Goal: Check status: Check status

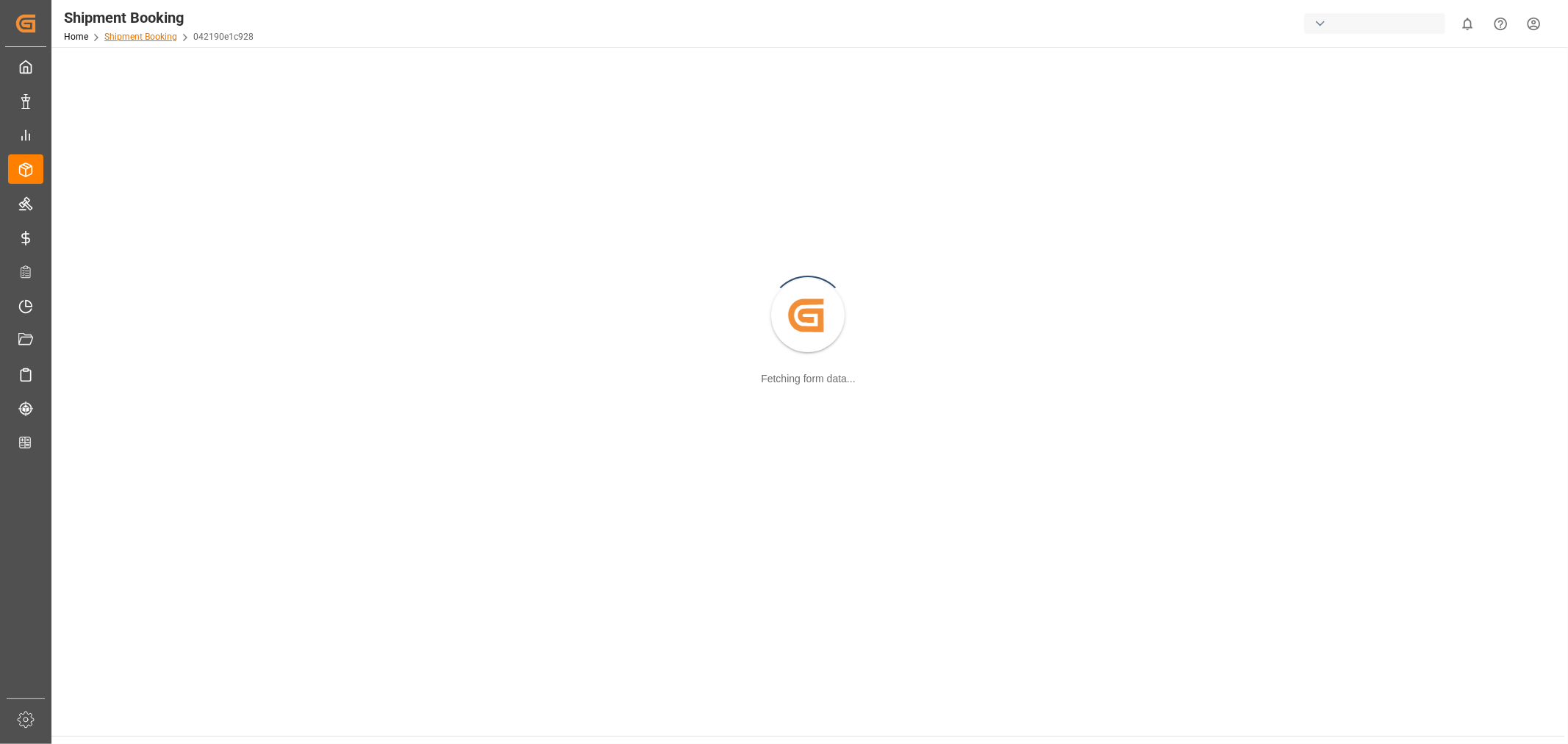
click at [144, 34] on link "Shipment Booking" at bounding box center [141, 36] width 73 height 10
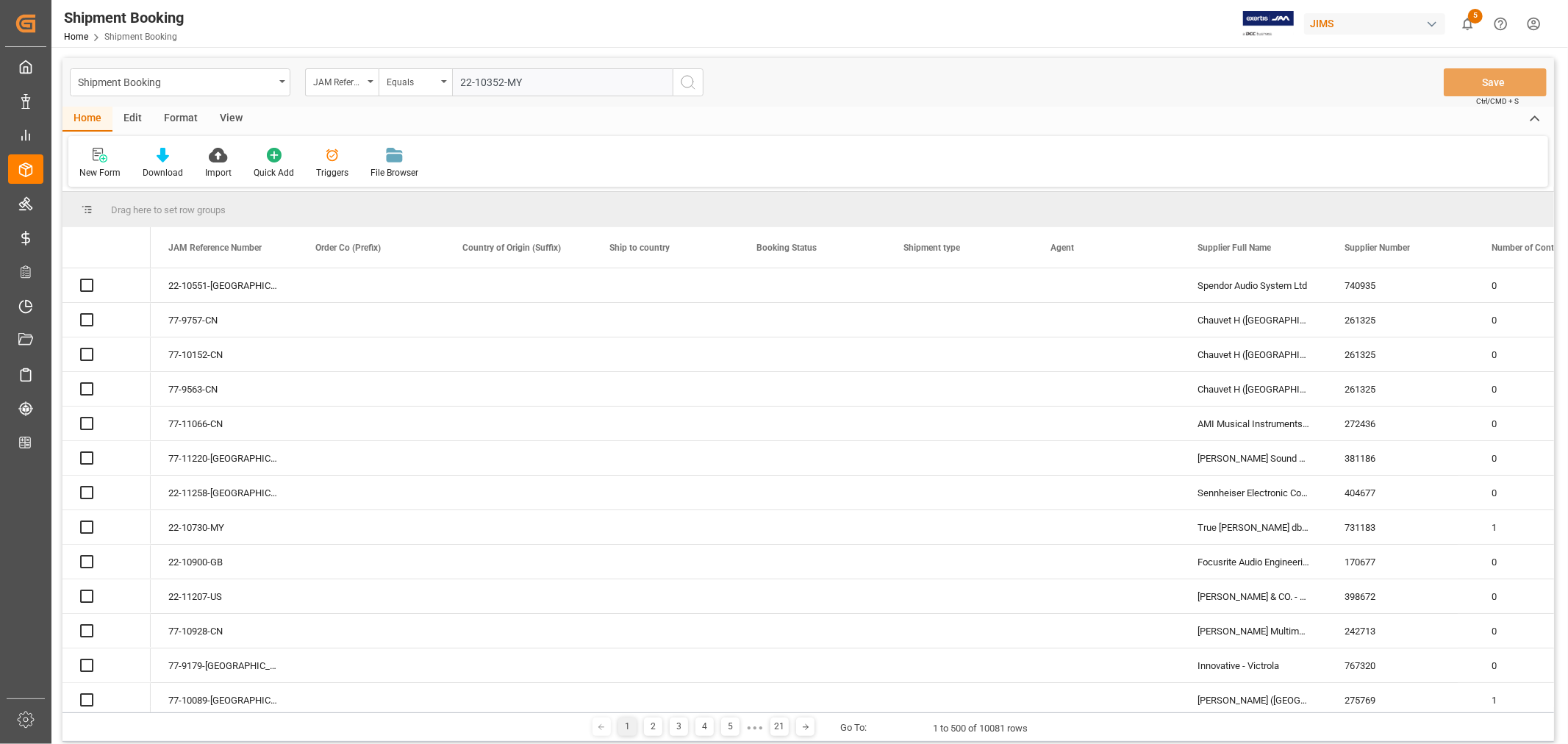
type input "22-10352-MY"
click at [685, 86] on circle "search button" at bounding box center [687, 81] width 12 height 12
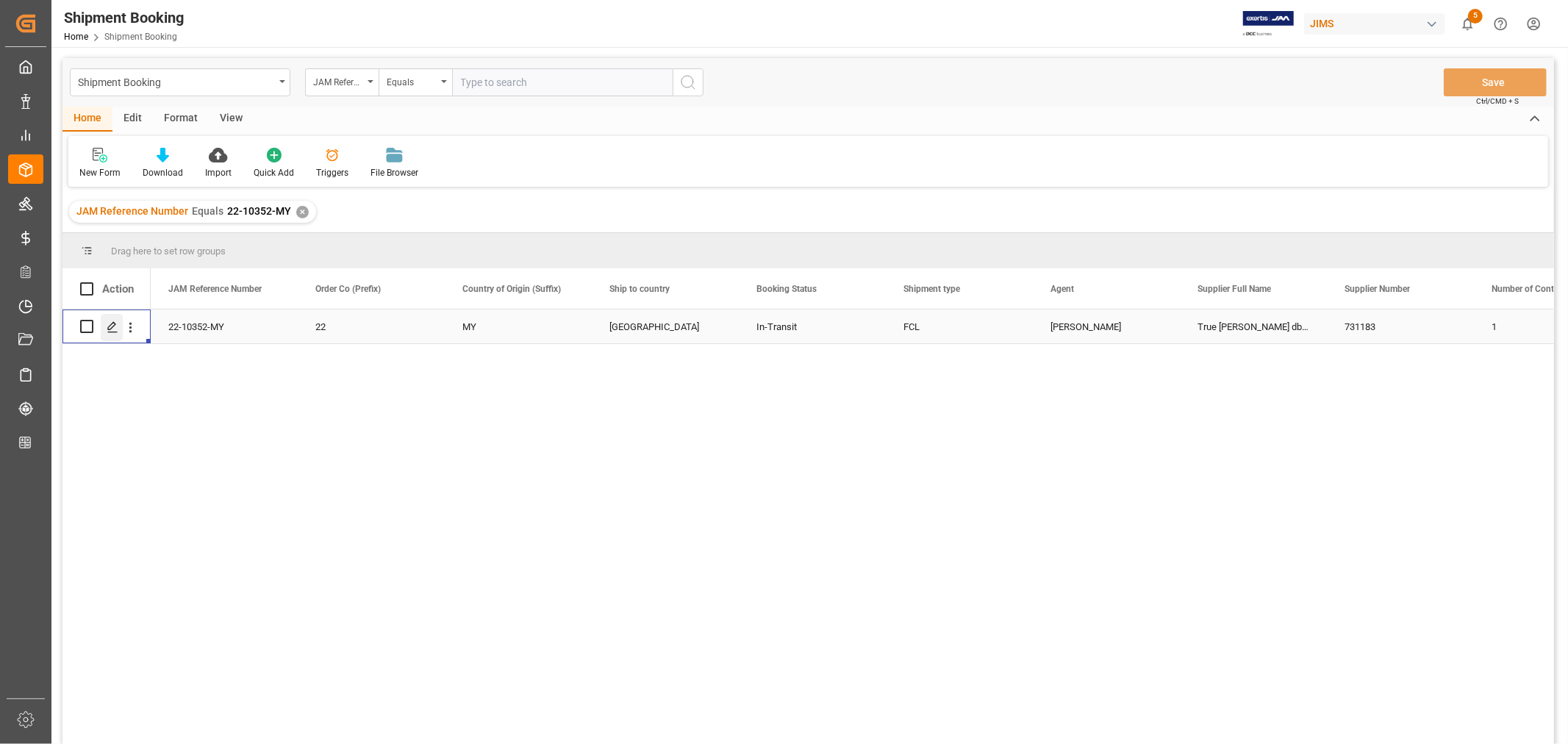
click at [116, 328] on icon "Press SPACE to select this row." at bounding box center [112, 327] width 12 height 12
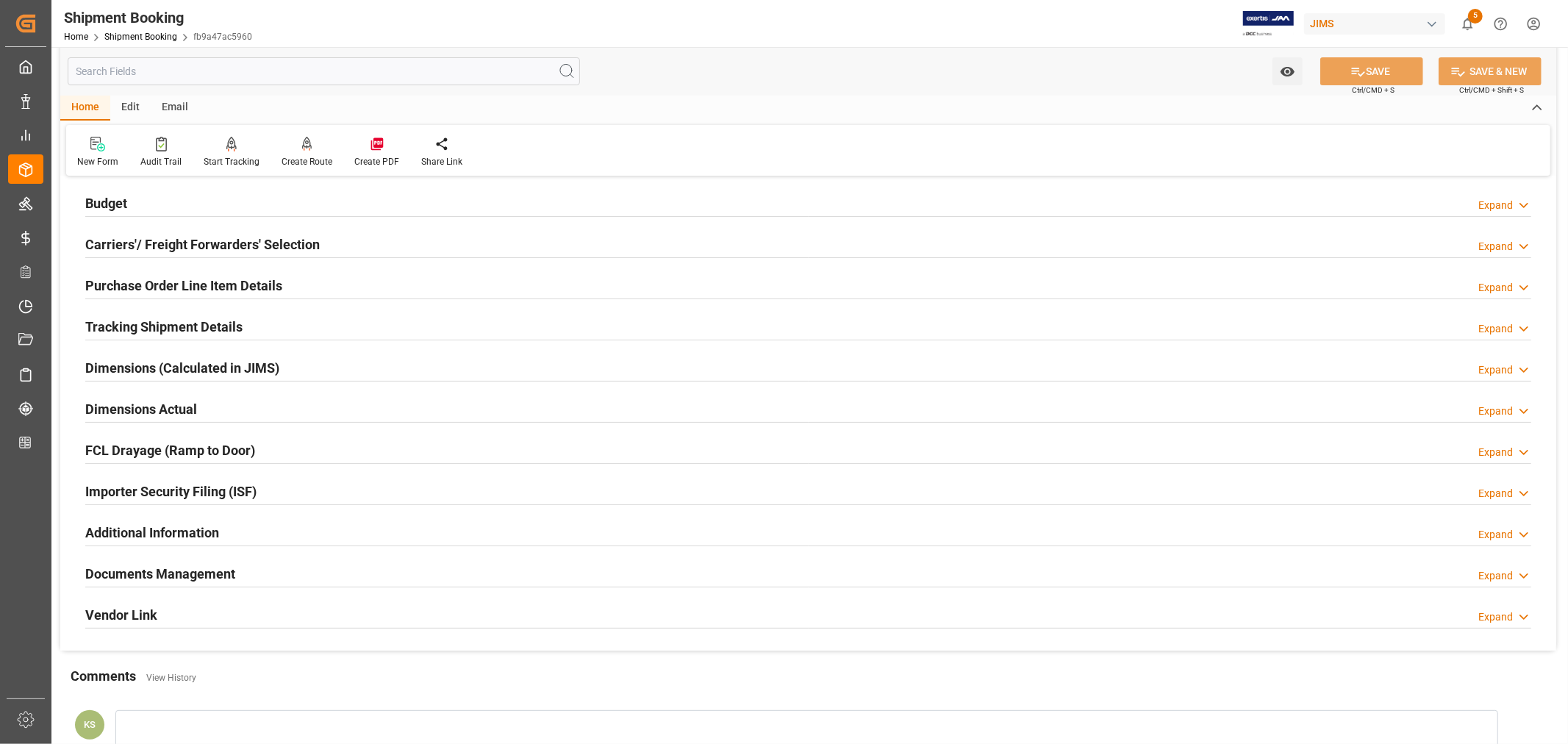
scroll to position [361, 0]
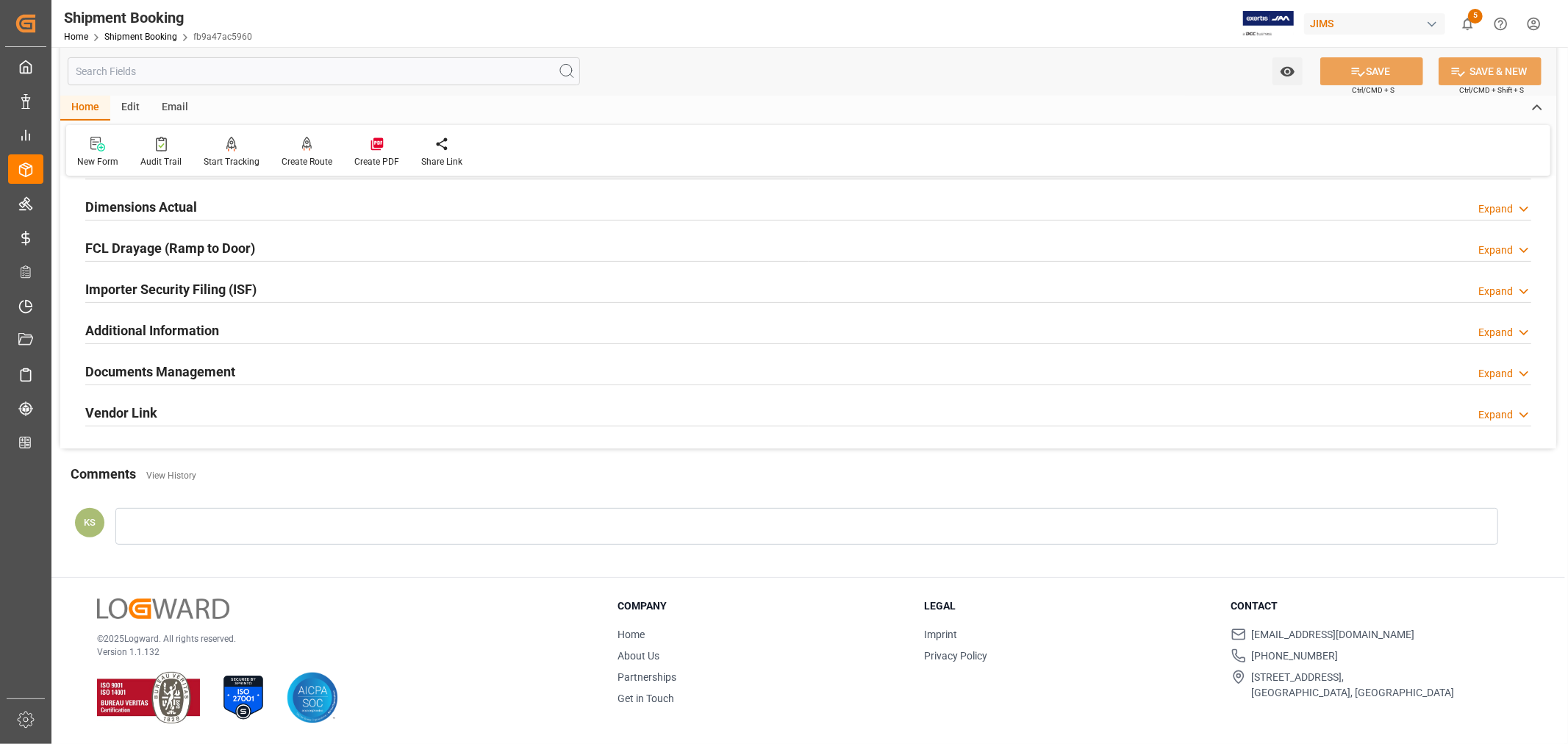
click at [219, 366] on h2 "Documents Management" at bounding box center [160, 371] width 150 height 20
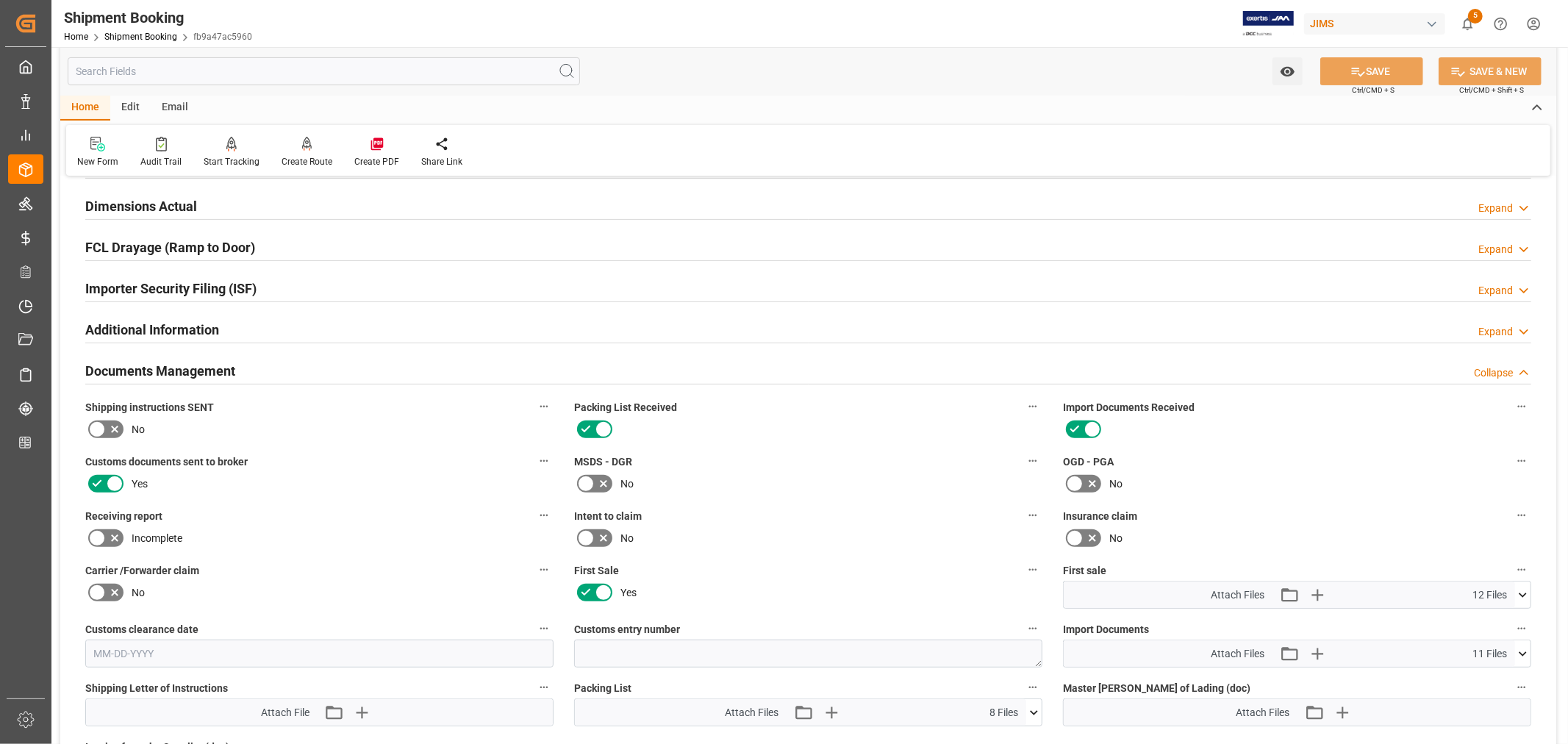
click at [219, 366] on h2 "Documents Management" at bounding box center [160, 370] width 150 height 20
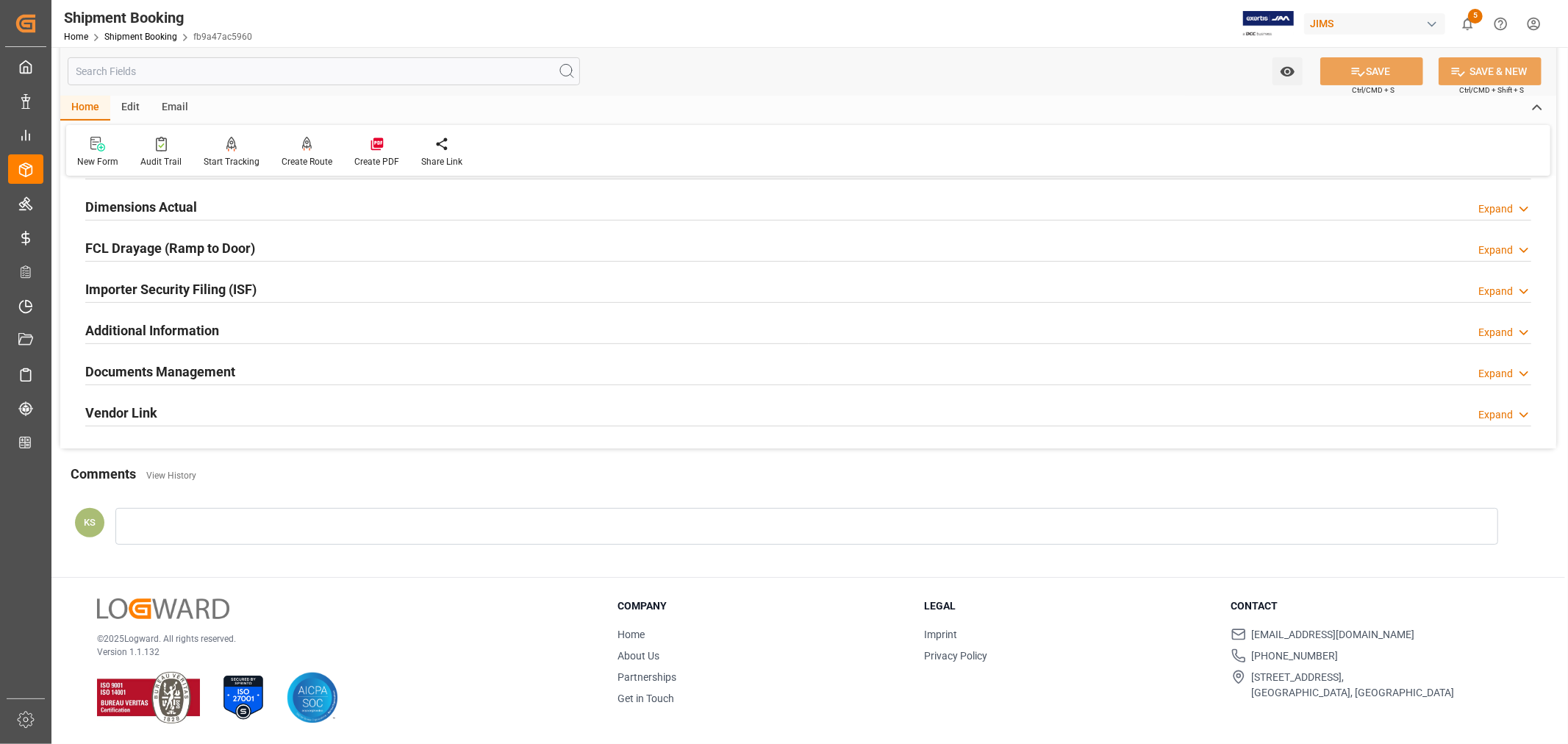
scroll to position [0, 0]
